Goal: Find specific page/section

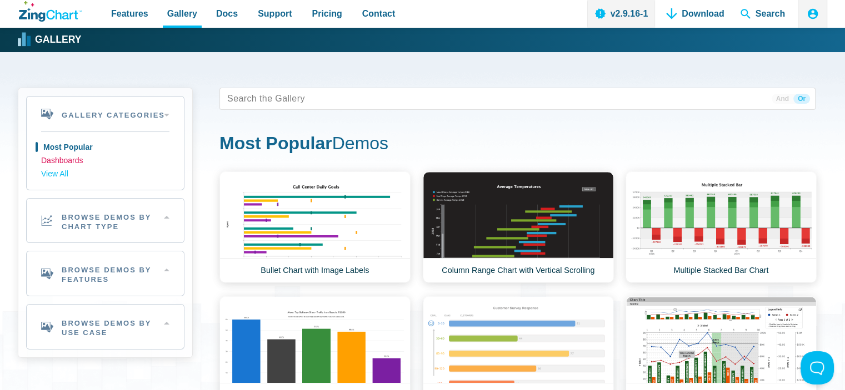
click at [80, 159] on link "Dashboards" at bounding box center [105, 160] width 128 height 13
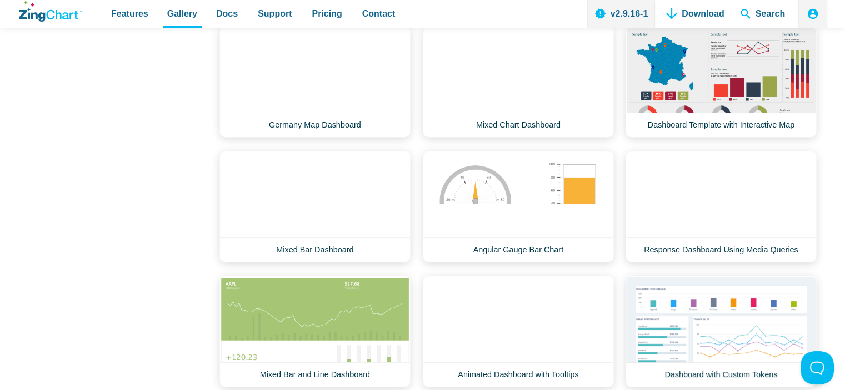
scroll to position [520, 0]
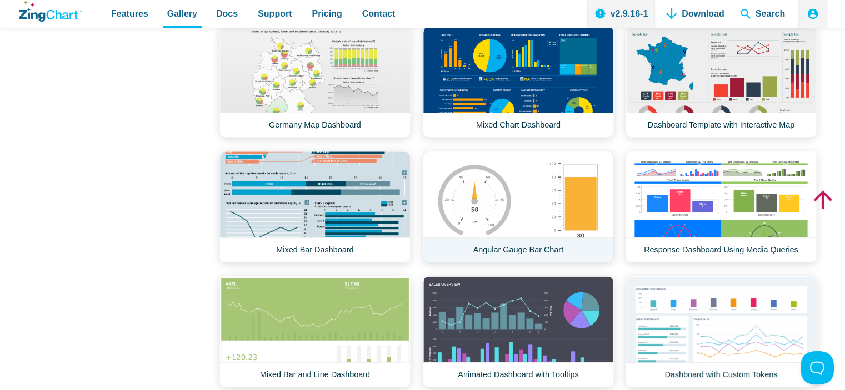
click at [501, 191] on link "Angular Gauge Bar Chart" at bounding box center [518, 207] width 191 height 112
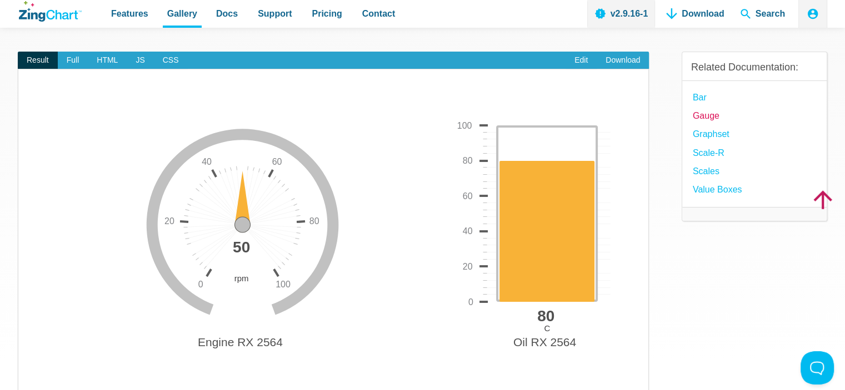
click at [711, 114] on link "Gauge" at bounding box center [705, 115] width 27 height 15
